Goal: Transaction & Acquisition: Book appointment/travel/reservation

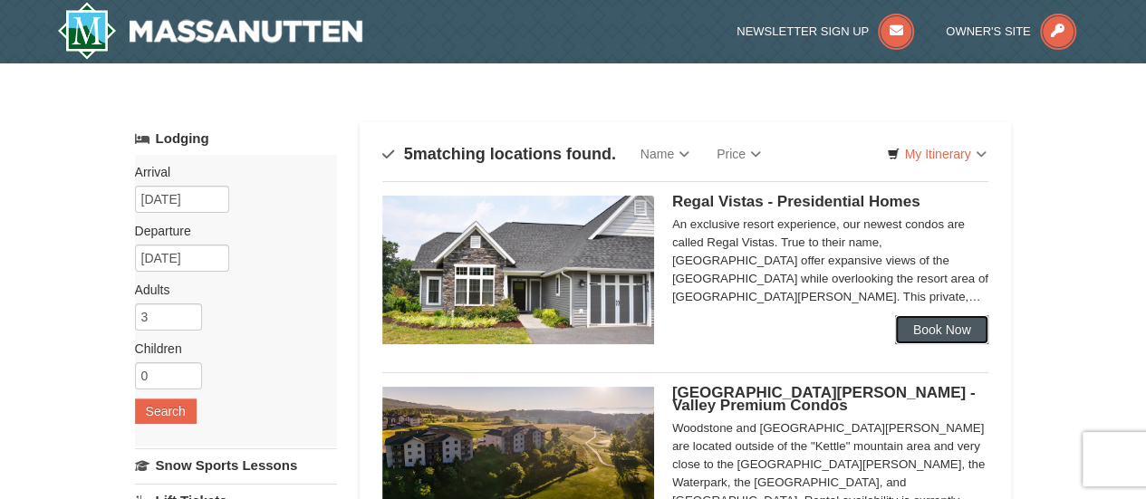
click at [940, 340] on link "Book Now" at bounding box center [942, 329] width 94 height 29
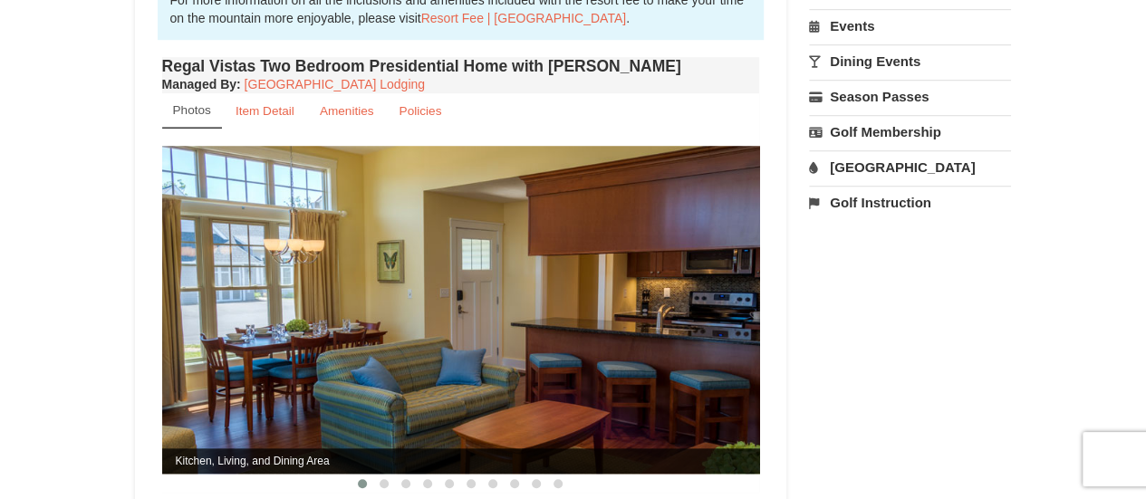
scroll to position [658, 0]
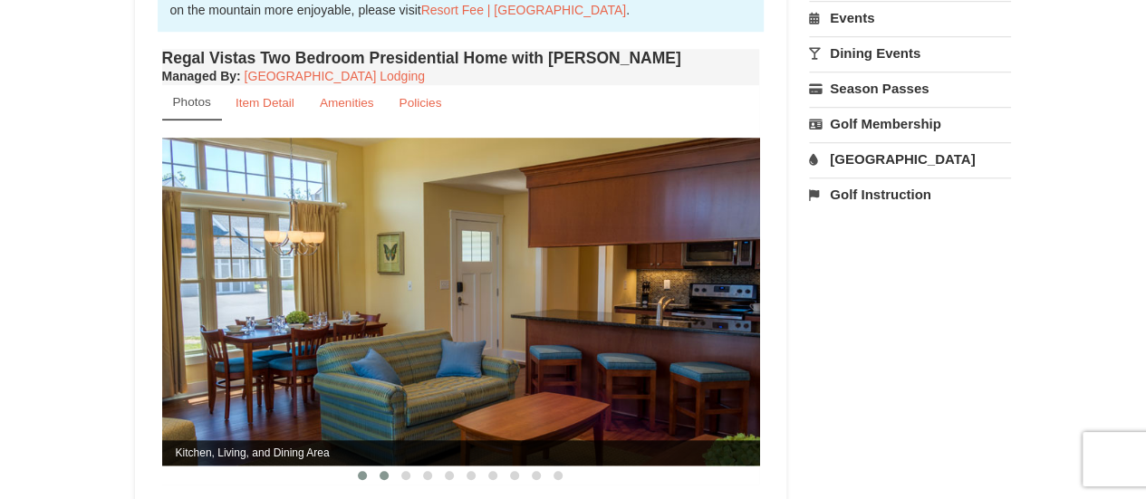
click at [387, 471] on span at bounding box center [383, 475] width 9 height 9
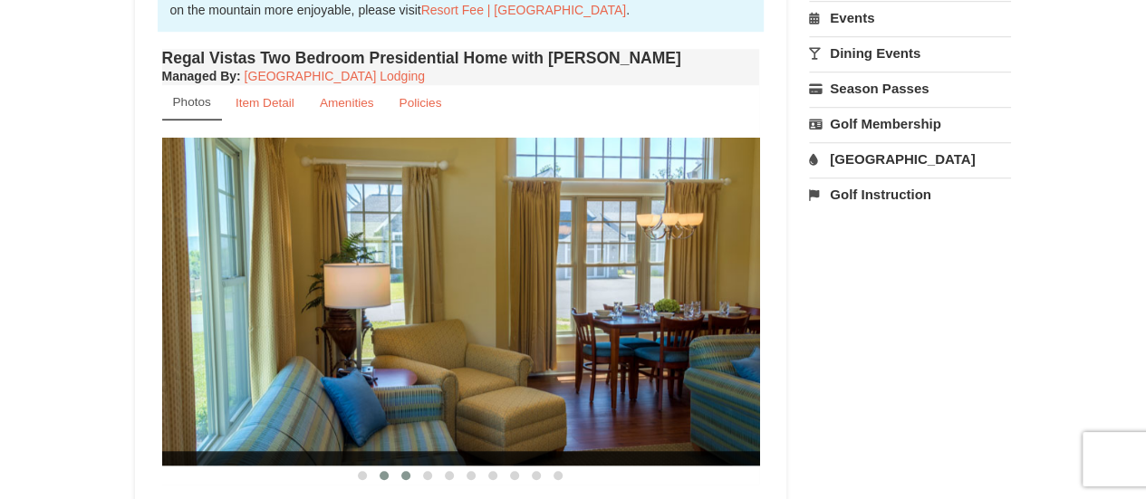
click at [408, 471] on span at bounding box center [405, 475] width 9 height 9
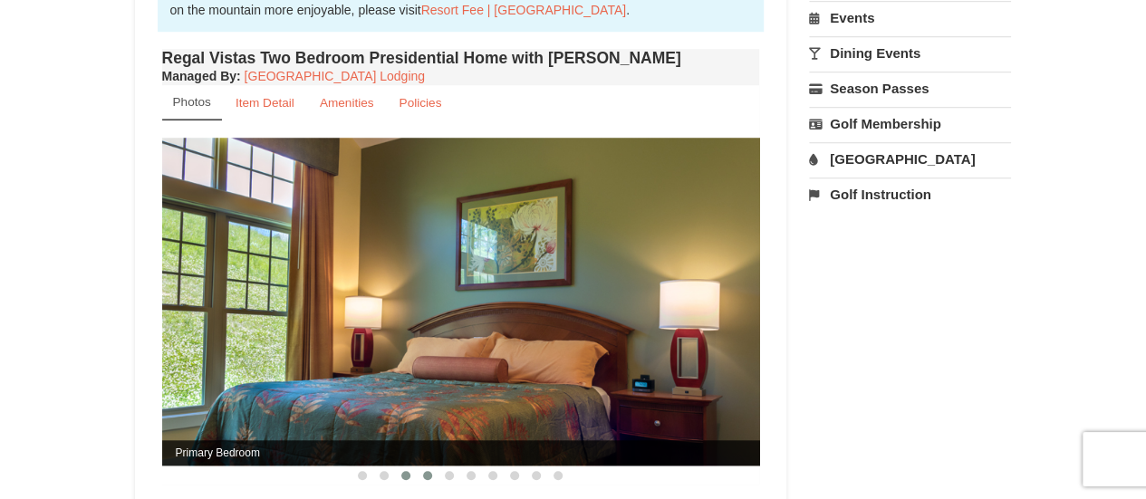
click at [426, 471] on span at bounding box center [427, 475] width 9 height 9
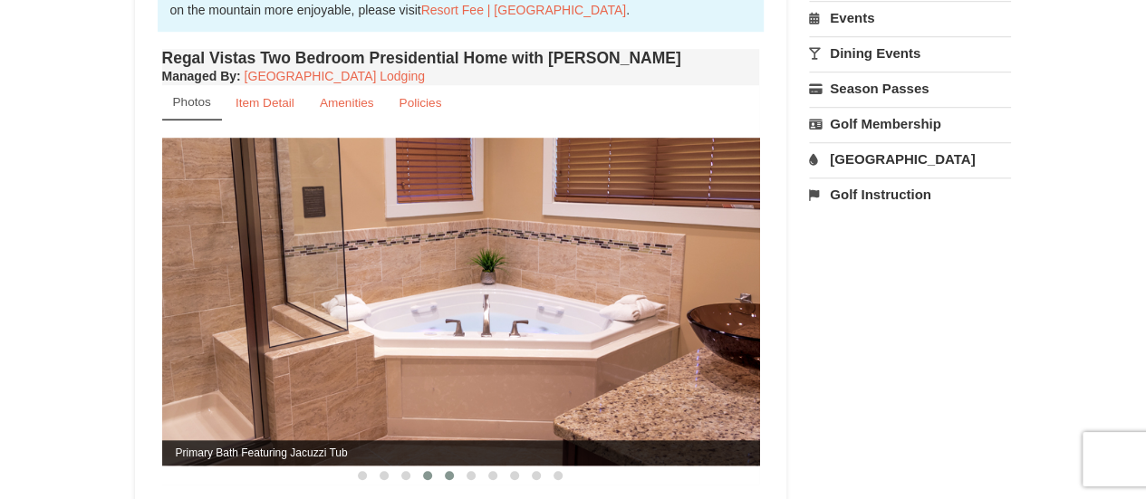
click at [446, 471] on span at bounding box center [449, 475] width 9 height 9
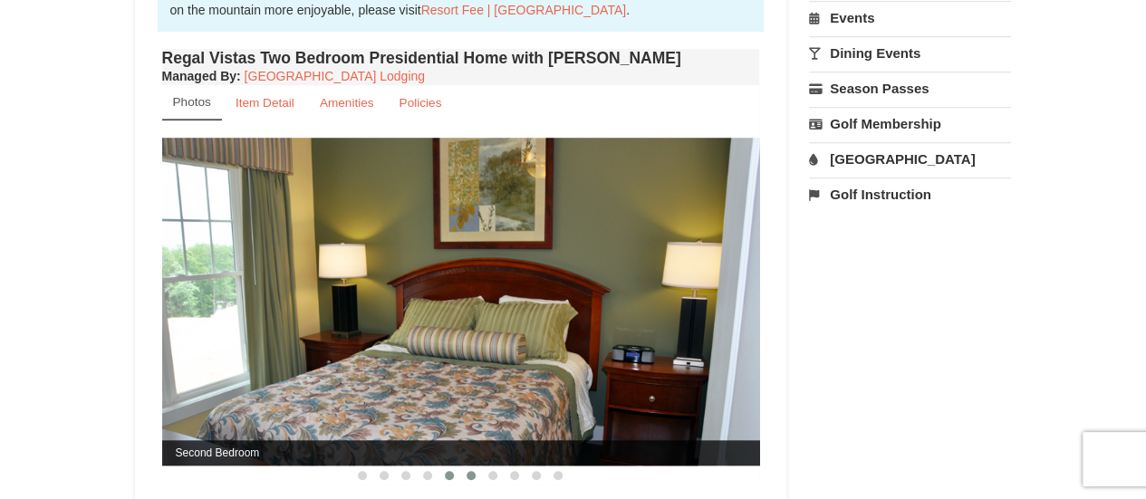
click at [471, 471] on span at bounding box center [470, 475] width 9 height 9
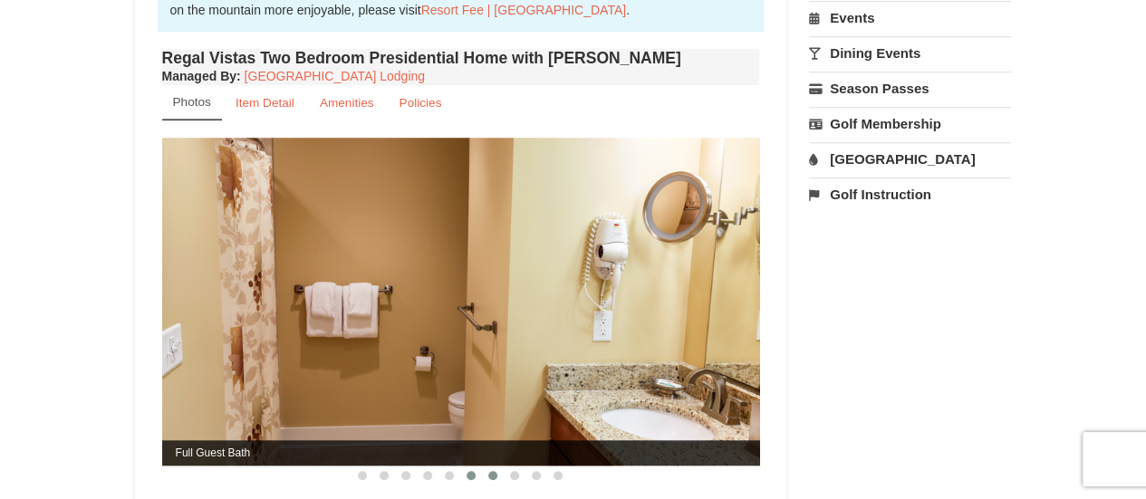
click at [492, 471] on span at bounding box center [492, 475] width 9 height 9
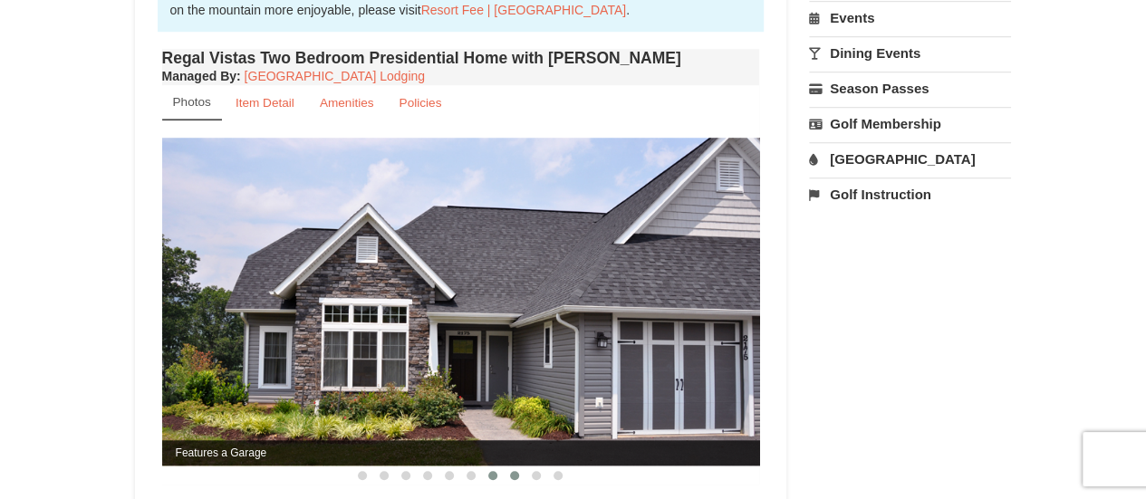
click at [514, 471] on span at bounding box center [514, 475] width 9 height 9
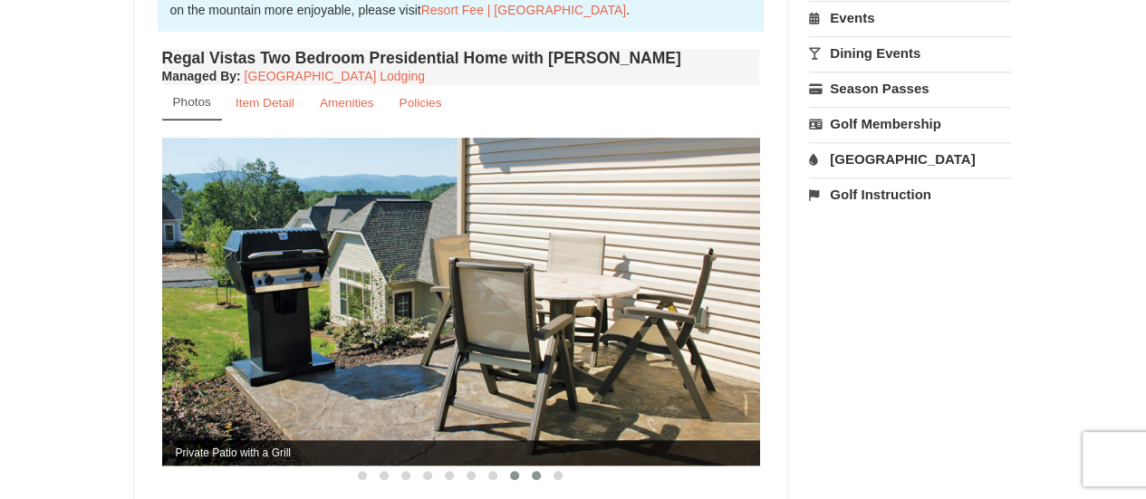
click at [531, 466] on button at bounding box center [536, 475] width 22 height 18
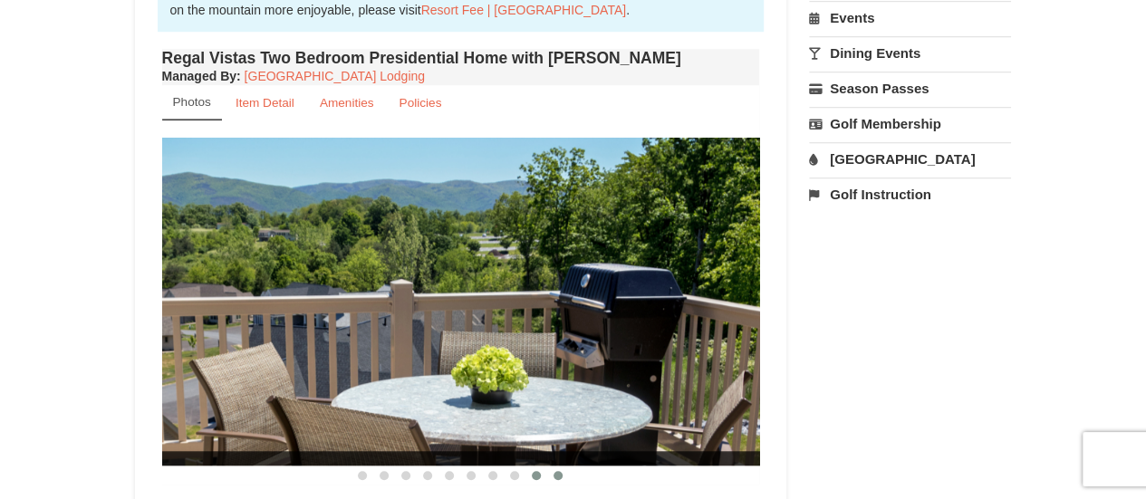
click at [560, 471] on span at bounding box center [557, 475] width 9 height 9
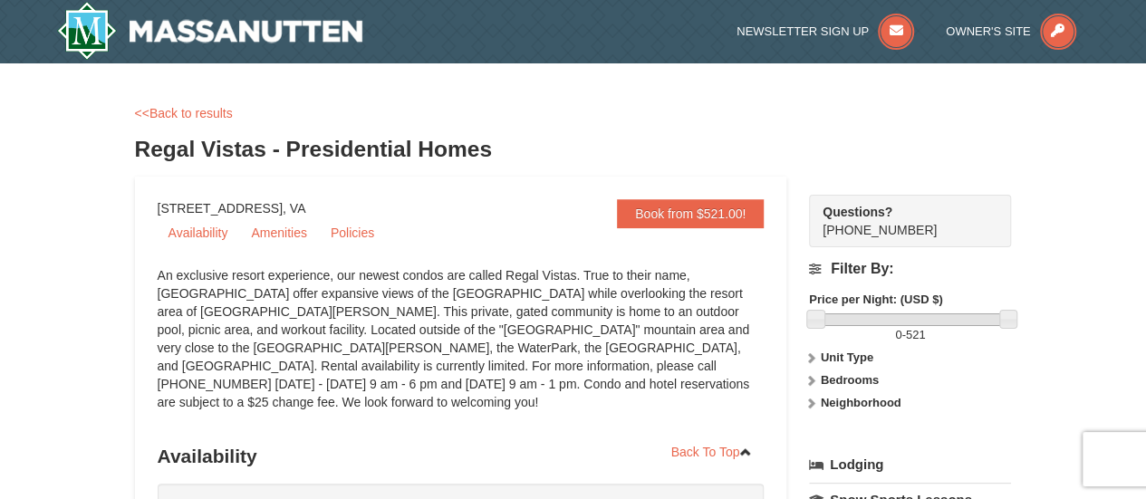
scroll to position [12, 0]
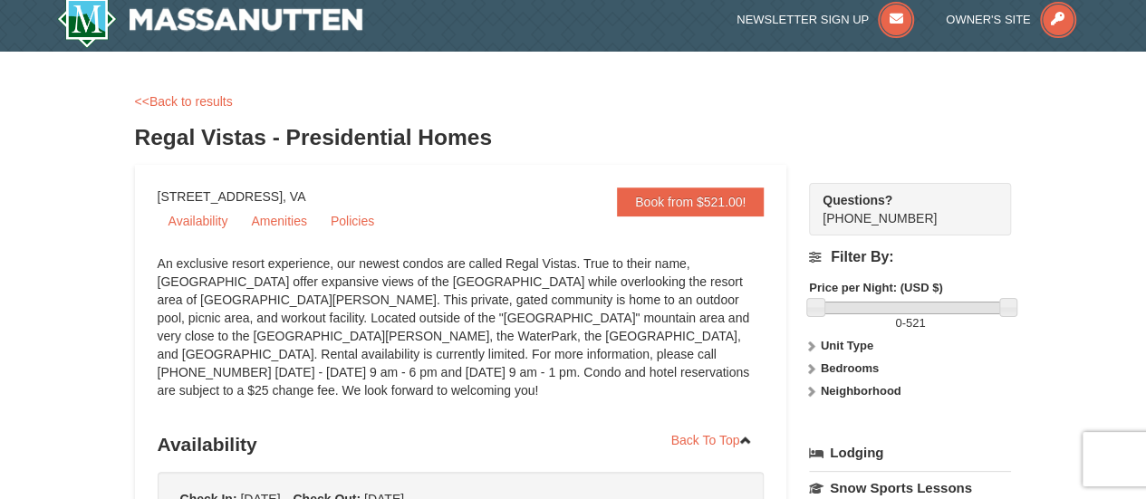
click at [811, 348] on icon at bounding box center [810, 346] width 13 height 13
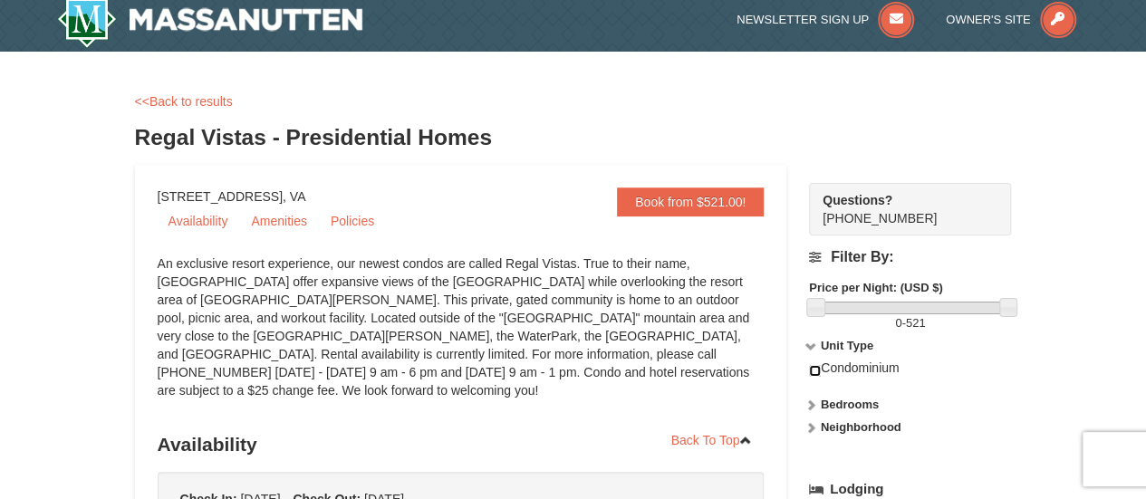
click at [814, 372] on input "checkbox" at bounding box center [815, 371] width 12 height 12
checkbox input "true"
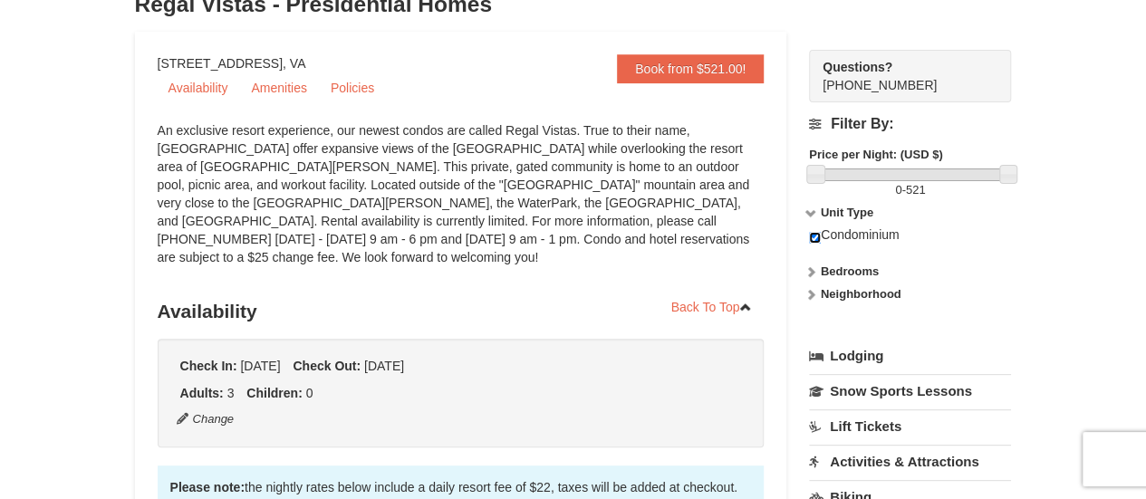
scroll to position [0, 0]
